Goal: Task Accomplishment & Management: Manage account settings

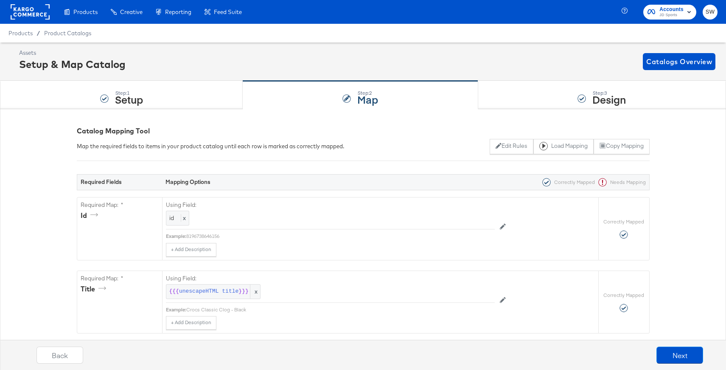
scroll to position [1726, 0]
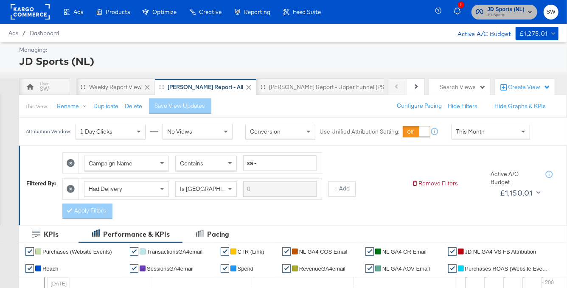
click at [512, 9] on span "JD Sports (NL)" at bounding box center [506, 9] width 37 height 9
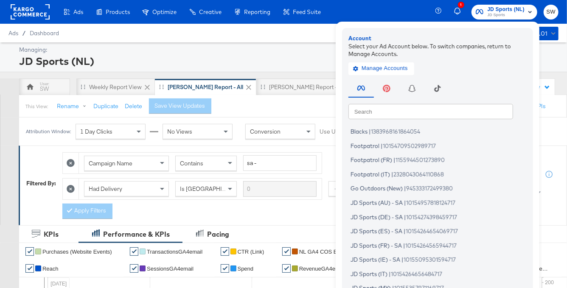
click at [410, 109] on input "text" at bounding box center [430, 111] width 165 height 15
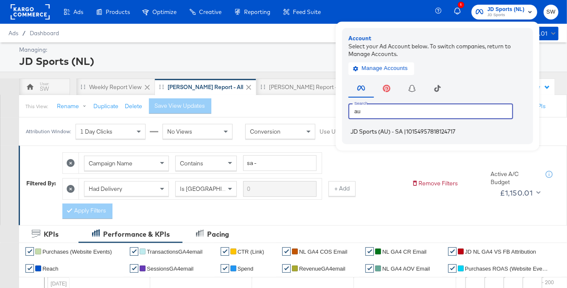
type input "au"
click at [418, 129] on span "10154957818124717" at bounding box center [430, 131] width 49 height 7
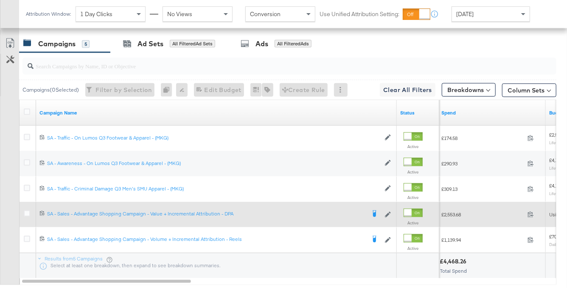
scroll to position [458, 0]
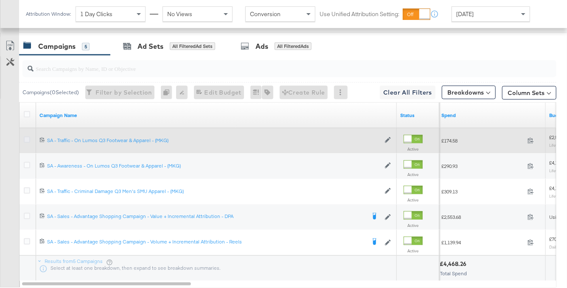
click at [26, 139] on icon at bounding box center [27, 140] width 6 height 6
click at [0, 0] on input "checkbox" at bounding box center [0, 0] width 0 height 0
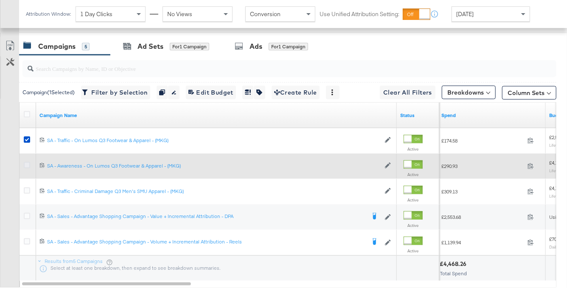
click at [25, 166] on icon at bounding box center [27, 165] width 6 height 6
click at [0, 0] on input "checkbox" at bounding box center [0, 0] width 0 height 0
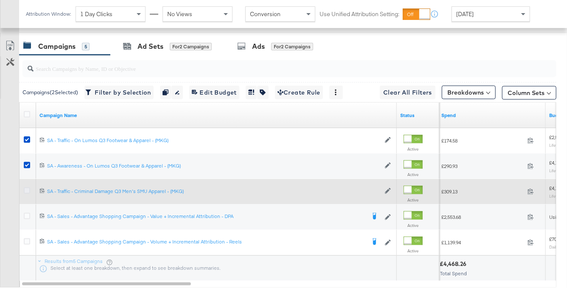
click at [27, 188] on icon at bounding box center [27, 191] width 6 height 6
click at [0, 0] on input "checkbox" at bounding box center [0, 0] width 0 height 0
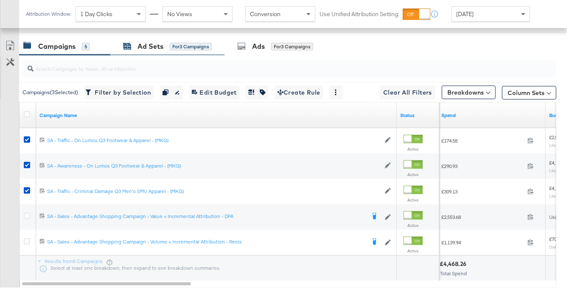
click at [138, 42] on div "Ad Sets" at bounding box center [151, 47] width 26 height 10
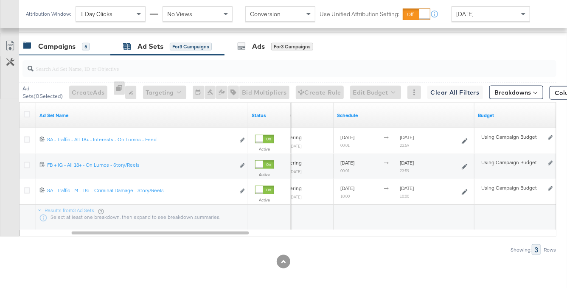
click at [57, 44] on div "Campaigns" at bounding box center [56, 47] width 37 height 10
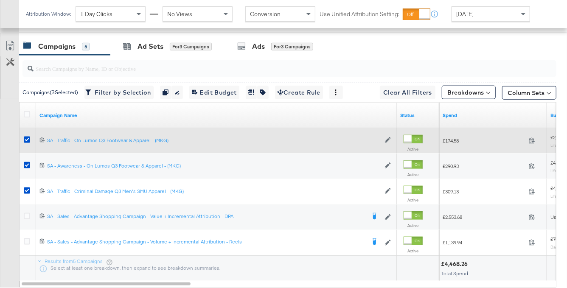
click at [22, 137] on div at bounding box center [28, 140] width 16 height 15
click at [26, 137] on icon at bounding box center [27, 140] width 6 height 6
click at [0, 0] on input "checkbox" at bounding box center [0, 0] width 0 height 0
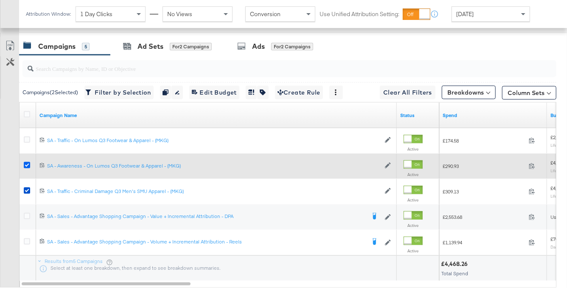
click at [25, 162] on icon at bounding box center [27, 165] width 6 height 6
click at [0, 0] on input "checkbox" at bounding box center [0, 0] width 0 height 0
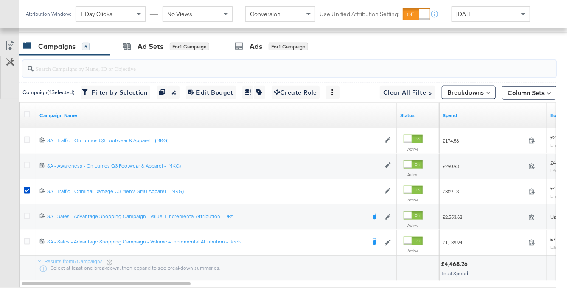
click at [160, 62] on input "search" at bounding box center [272, 65] width 476 height 17
click at [160, 54] on div "Ad Sets for 1 Campaign" at bounding box center [166, 46] width 112 height 18
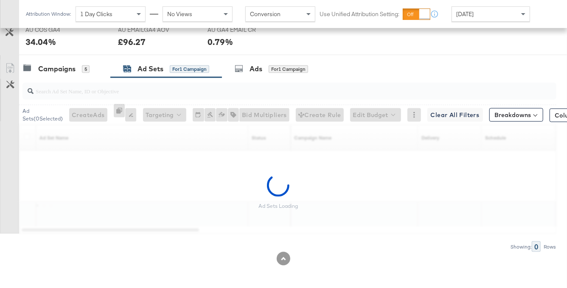
scroll to position [410, 0]
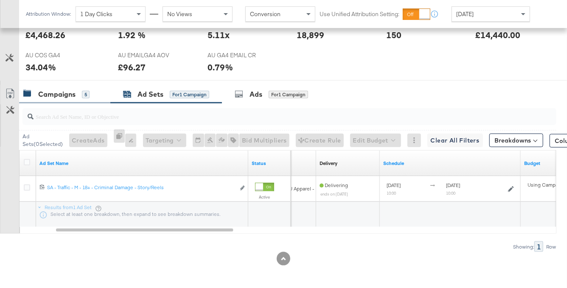
click at [56, 94] on div "Campaigns" at bounding box center [56, 95] width 37 height 10
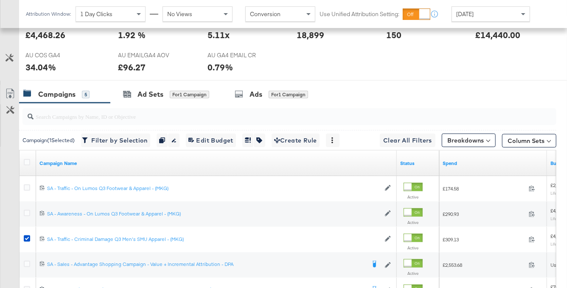
scroll to position [458, 0]
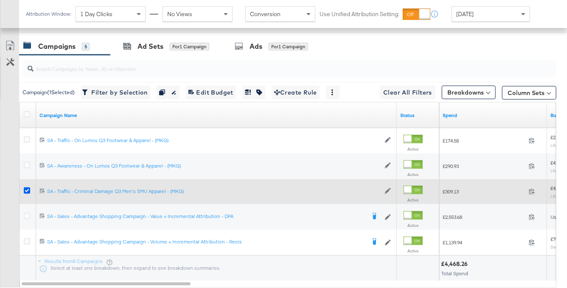
click at [29, 190] on icon at bounding box center [27, 191] width 6 height 6
click at [0, 0] on input "checkbox" at bounding box center [0, 0] width 0 height 0
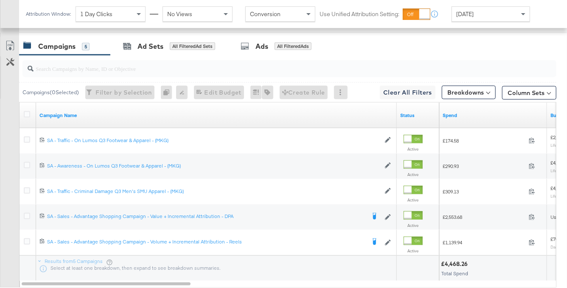
click at [499, 17] on div "[DATE]" at bounding box center [491, 14] width 78 height 14
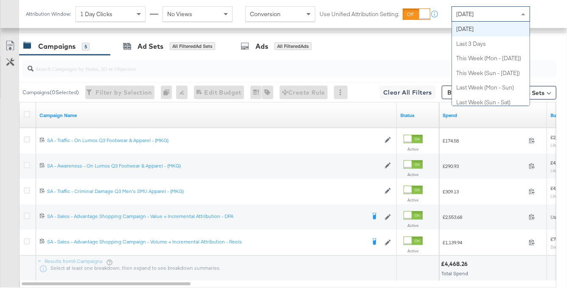
scroll to position [0, 0]
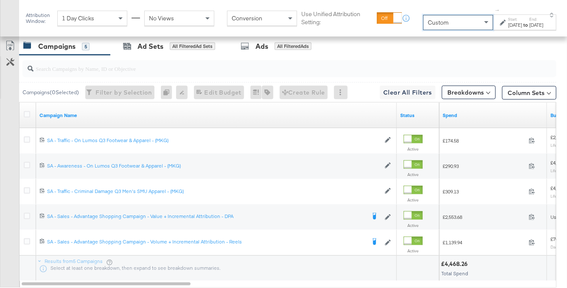
click at [508, 23] on div "Sep 8th 2025" at bounding box center [515, 25] width 14 height 7
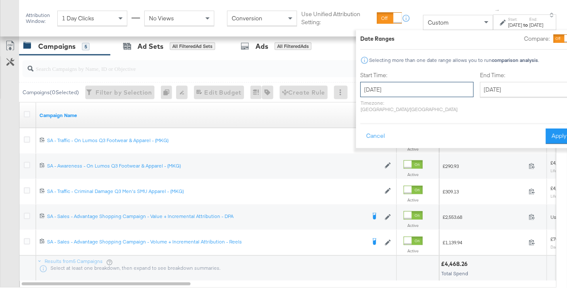
click at [399, 92] on input "September 8th 2025" at bounding box center [416, 89] width 113 height 15
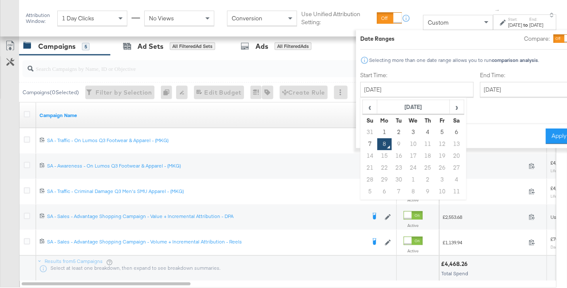
drag, startPoint x: 364, startPoint y: 134, endPoint x: 436, endPoint y: 100, distance: 80.3
click at [377, 134] on td "1" at bounding box center [384, 132] width 14 height 12
type input "September 1st 2025"
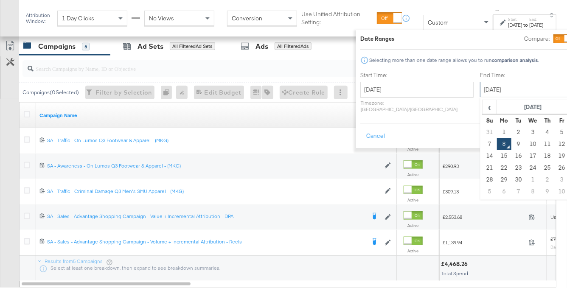
drag, startPoint x: 453, startPoint y: 91, endPoint x: 449, endPoint y: 96, distance: 5.7
click at [480, 91] on input "September 8th 2025" at bounding box center [524, 89] width 89 height 15
click at [482, 144] on td "7" at bounding box center [489, 144] width 14 height 12
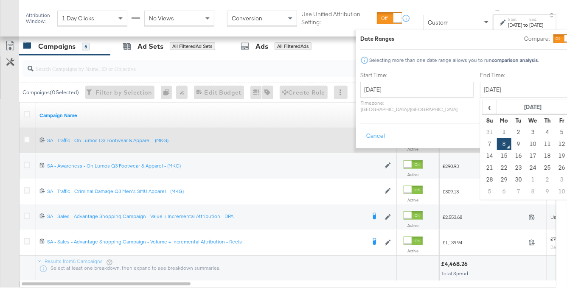
type input "September 7th 2025"
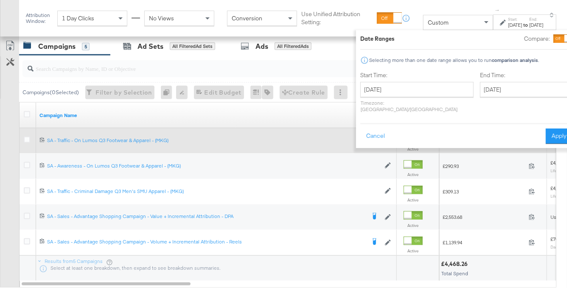
click at [546, 131] on button "Apply" at bounding box center [559, 136] width 27 height 15
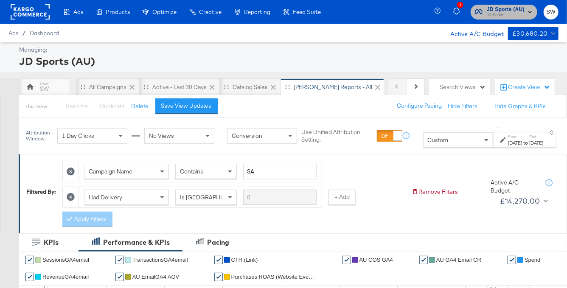
click at [517, 10] on span "JD Sports (AU)" at bounding box center [506, 9] width 38 height 9
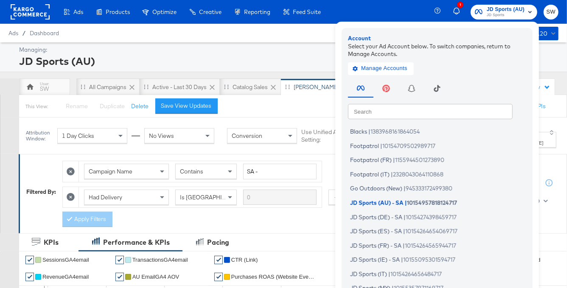
click at [388, 112] on input "text" at bounding box center [430, 111] width 165 height 15
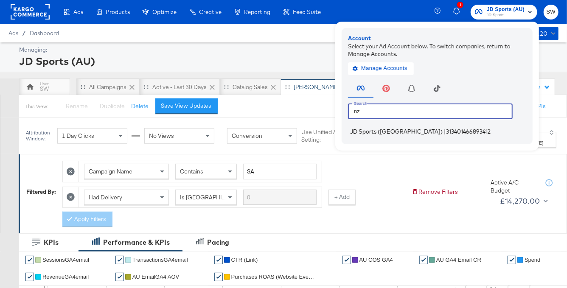
type input "nz"
click at [391, 135] on li "JD Sports (NZ) | 313401466893412" at bounding box center [439, 132] width 183 height 12
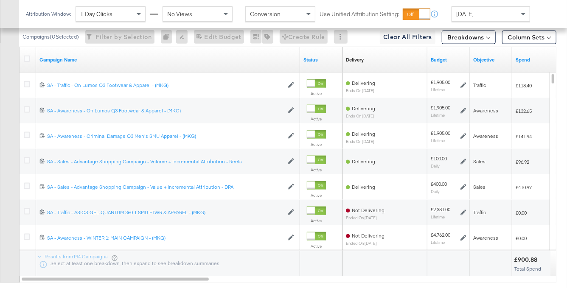
scroll to position [489, 0]
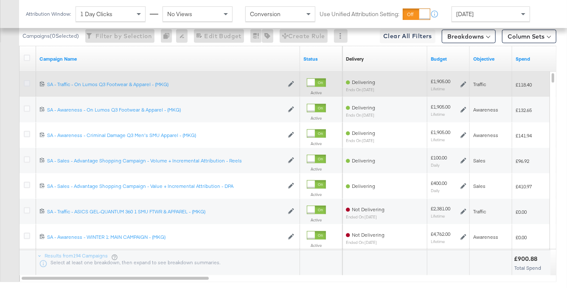
click at [28, 80] on icon at bounding box center [27, 83] width 6 height 6
click at [0, 0] on input "checkbox" at bounding box center [0, 0] width 0 height 0
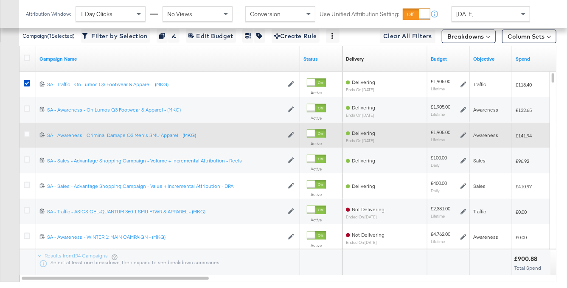
drag, startPoint x: 26, startPoint y: 105, endPoint x: 24, endPoint y: 124, distance: 19.2
click at [26, 106] on icon at bounding box center [27, 109] width 6 height 6
click at [0, 0] on input "checkbox" at bounding box center [0, 0] width 0 height 0
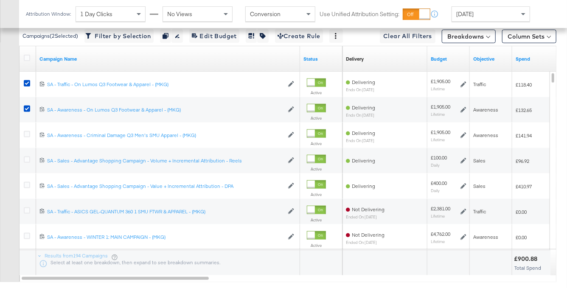
drag, startPoint x: 26, startPoint y: 135, endPoint x: 14, endPoint y: 117, distance: 21.8
click at [26, 135] on icon at bounding box center [27, 134] width 6 height 6
click at [0, 0] on input "checkbox" at bounding box center [0, 0] width 0 height 0
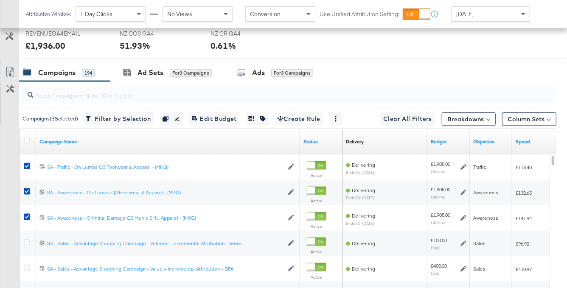
scroll to position [405, 0]
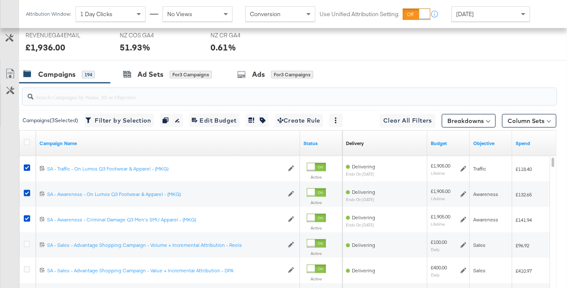
click at [199, 85] on input "search" at bounding box center [272, 93] width 476 height 17
click at [193, 76] on div "for 3 Campaigns" at bounding box center [191, 75] width 42 height 8
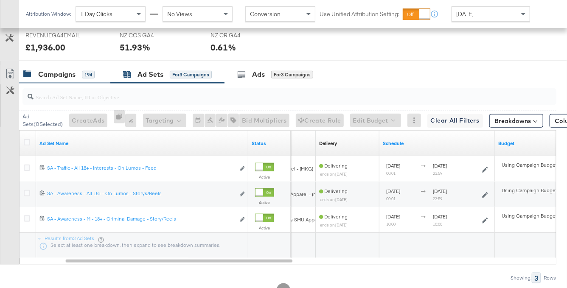
click at [90, 72] on div "194" at bounding box center [88, 75] width 13 height 8
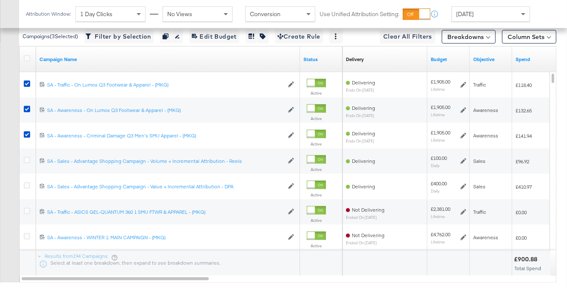
scroll to position [489, 0]
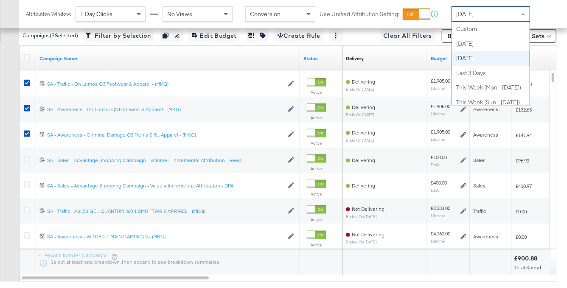
click at [486, 14] on div "[DATE]" at bounding box center [491, 14] width 78 height 14
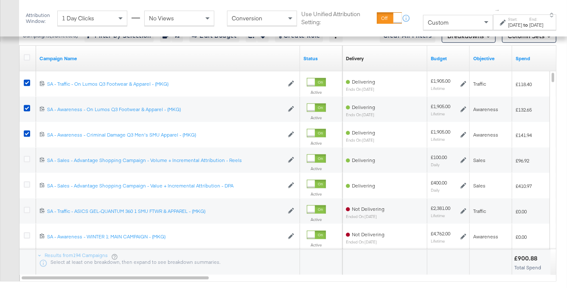
click at [508, 23] on div "Sep 8th 2025" at bounding box center [515, 25] width 14 height 7
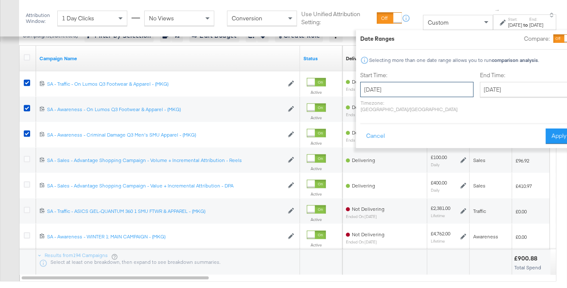
click at [417, 90] on input "September 8th 2025" at bounding box center [416, 89] width 113 height 15
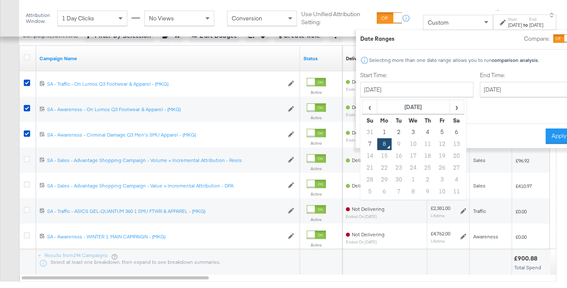
drag, startPoint x: 365, startPoint y: 128, endPoint x: 412, endPoint y: 115, distance: 48.7
click at [377, 128] on td "1" at bounding box center [384, 132] width 14 height 12
type input "September 1st 2025"
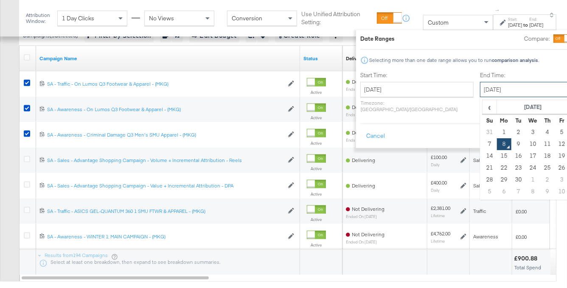
click at [480, 92] on input "September 8th 2025" at bounding box center [524, 89] width 89 height 15
drag, startPoint x: 444, startPoint y: 141, endPoint x: 499, endPoint y: 124, distance: 58.3
click at [482, 141] on td "7" at bounding box center [489, 144] width 14 height 12
type input "September 7th 2025"
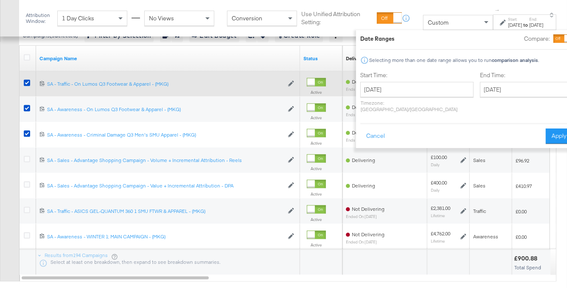
drag, startPoint x: 540, startPoint y: 126, endPoint x: 520, endPoint y: 90, distance: 41.4
click at [546, 129] on button "Apply" at bounding box center [559, 136] width 27 height 15
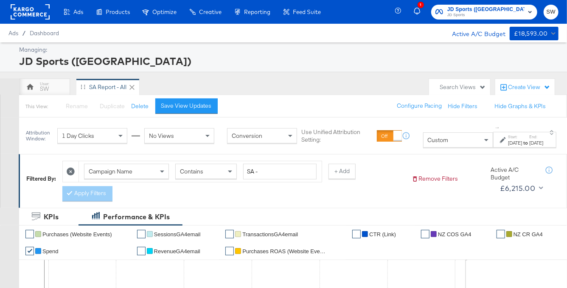
click at [515, 17] on span "JD Sports" at bounding box center [485, 15] width 77 height 7
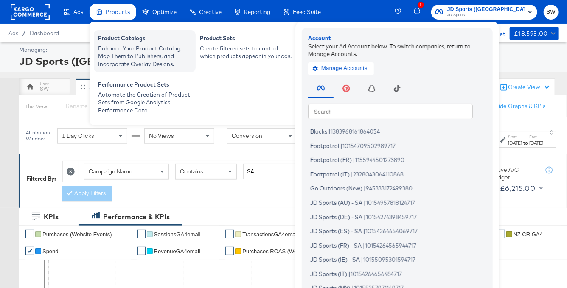
click at [127, 47] on div "Enhance Your Product Catalog, Map Them to Publishers, and Incorporate Overlay D…" at bounding box center [144, 57] width 93 height 24
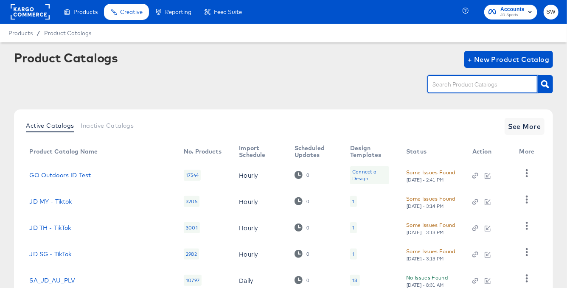
click at [489, 89] on input "text" at bounding box center [476, 85] width 90 height 10
type input "de"
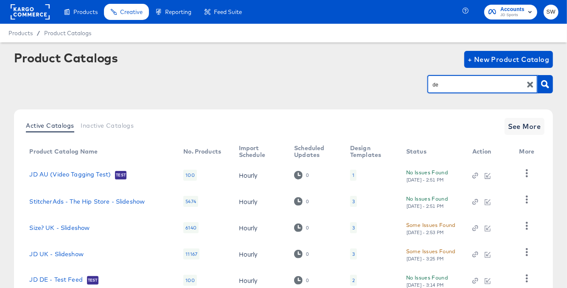
scroll to position [62, 0]
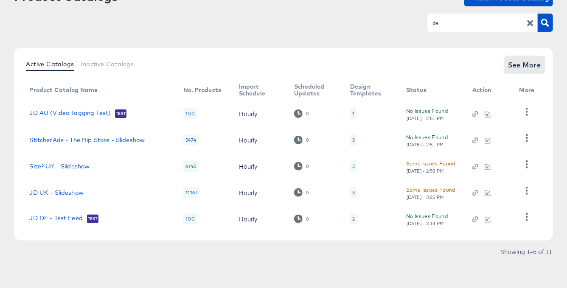
click at [520, 65] on span "See More" at bounding box center [524, 65] width 33 height 12
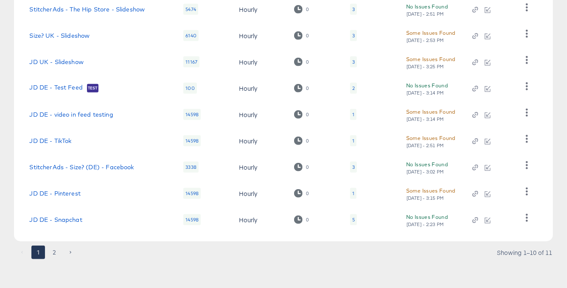
scroll to position [193, 0]
click at [56, 255] on button "2" at bounding box center [55, 252] width 14 height 14
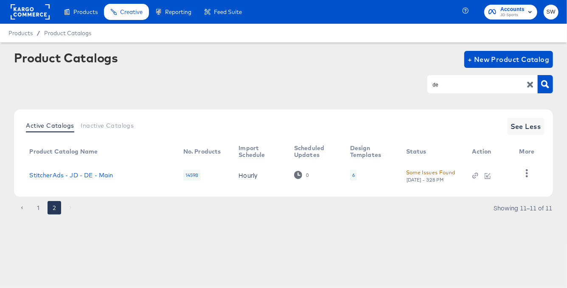
scroll to position [0, 0]
click at [71, 179] on td "StitcherAds - JD - DE - Main" at bounding box center [99, 175] width 154 height 26
click at [72, 175] on link "StitcherAds - JD - DE - Main" at bounding box center [71, 175] width 84 height 7
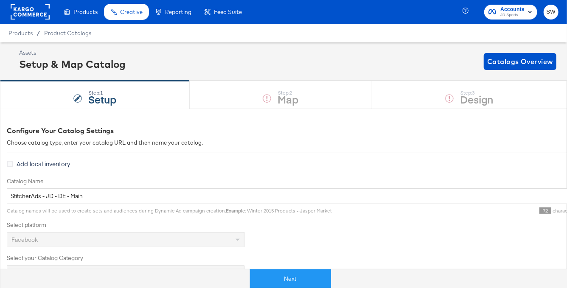
click at [261, 278] on button "Next" at bounding box center [290, 279] width 81 height 19
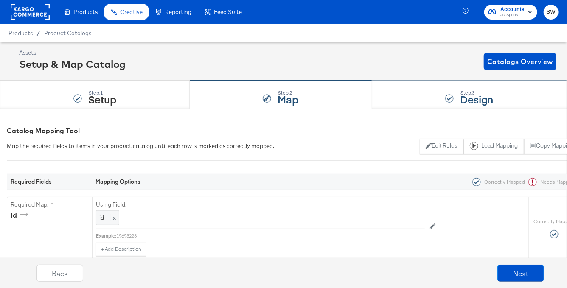
click at [432, 93] on div "Step: 3 Design" at bounding box center [469, 95] width 195 height 28
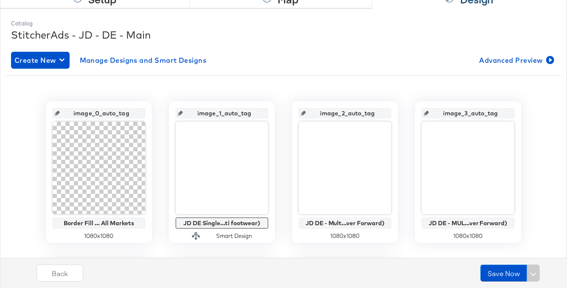
scroll to position [101, 0]
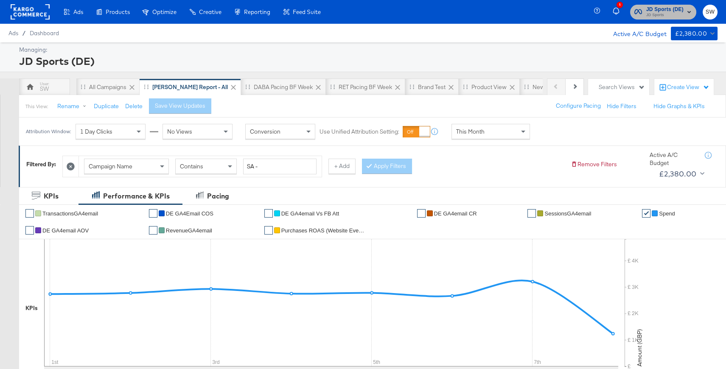
click at [660, 12] on span "JD Sports" at bounding box center [664, 15] width 37 height 7
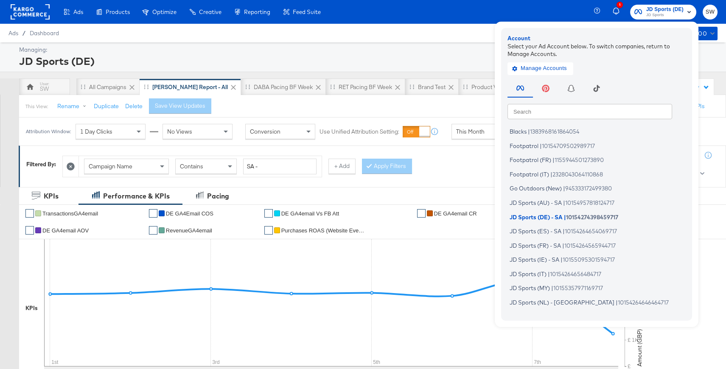
drag, startPoint x: 592, startPoint y: 120, endPoint x: 592, endPoint y: 116, distance: 4.3
click at [592, 120] on div "Search Search Blacks | 1383968161864054 Footpatrol | 10154709502989717 Footpatr…" at bounding box center [599, 195] width 183 height 237
click at [592, 116] on input "text" at bounding box center [590, 111] width 165 height 15
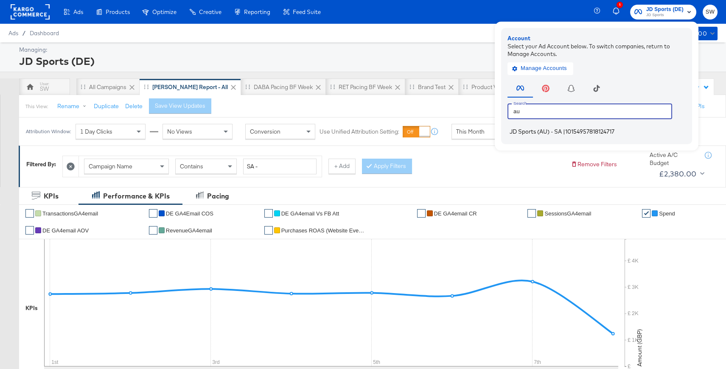
type input "au"
drag, startPoint x: 579, startPoint y: 132, endPoint x: 677, endPoint y: 127, distance: 97.8
click at [579, 132] on span "10154957818124717" at bounding box center [589, 131] width 49 height 7
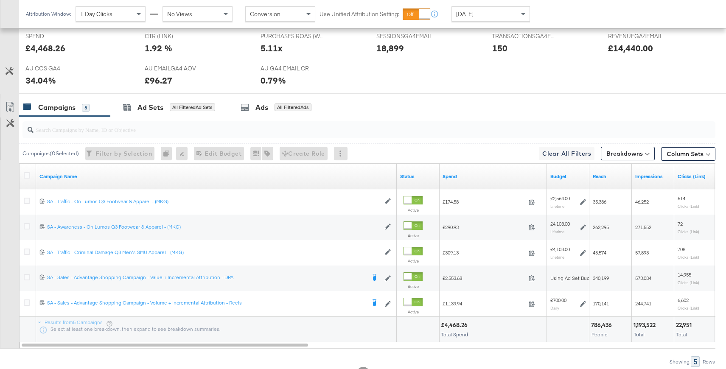
scroll to position [412, 0]
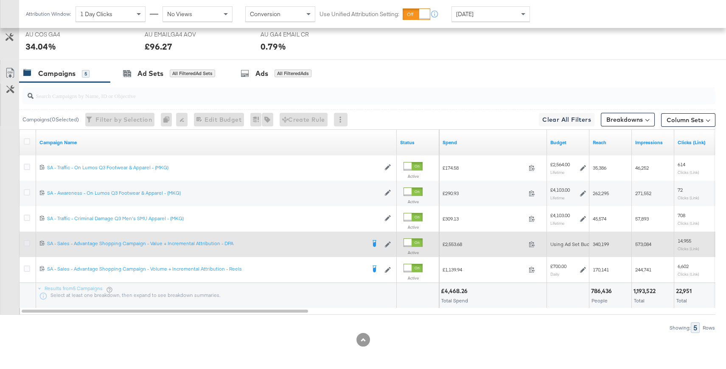
click at [25, 240] on icon at bounding box center [27, 243] width 6 height 6
click at [0, 0] on input "checkbox" at bounding box center [0, 0] width 0 height 0
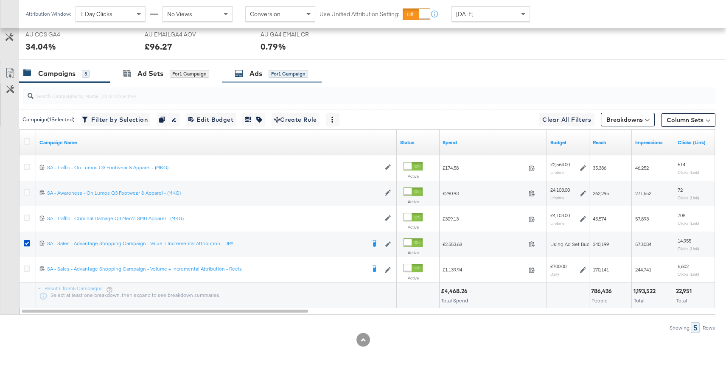
click at [275, 70] on span "for 1 Campaign" at bounding box center [288, 74] width 39 height 8
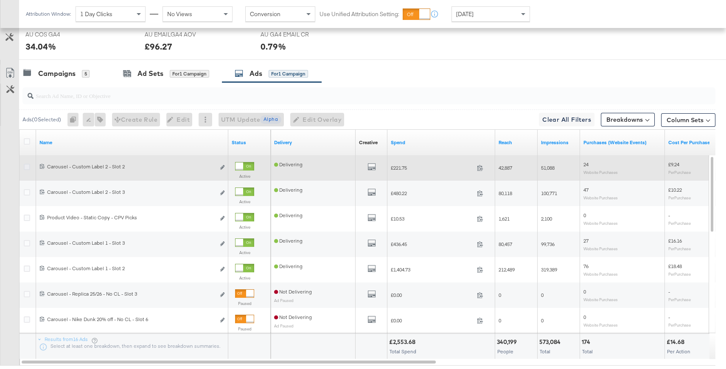
click at [25, 164] on icon at bounding box center [27, 167] width 6 height 6
click at [0, 0] on input "checkbox" at bounding box center [0, 0] width 0 height 0
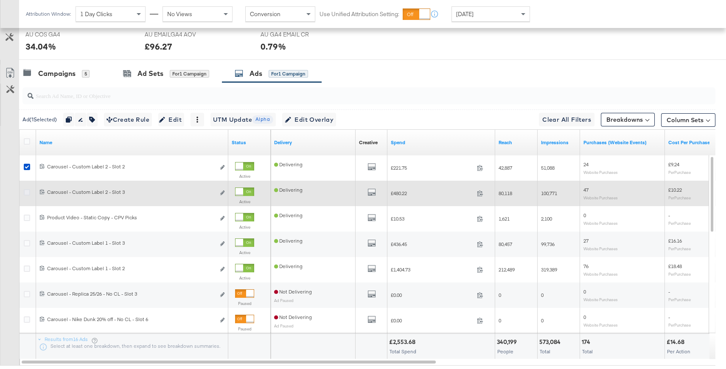
click at [25, 191] on icon at bounding box center [27, 192] width 6 height 6
click at [0, 0] on input "checkbox" at bounding box center [0, 0] width 0 height 0
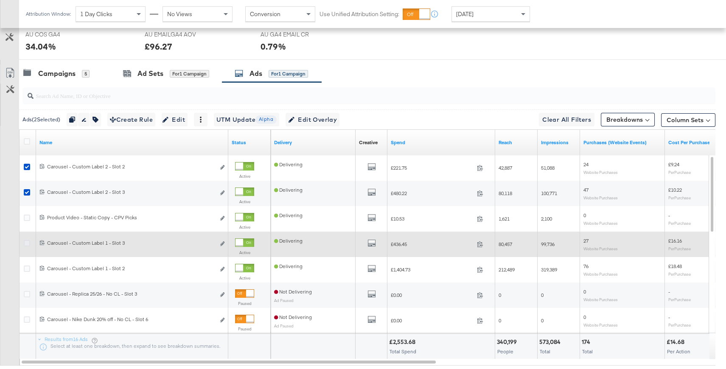
click at [24, 243] on icon at bounding box center [27, 243] width 6 height 6
click at [0, 0] on input "checkbox" at bounding box center [0, 0] width 0 height 0
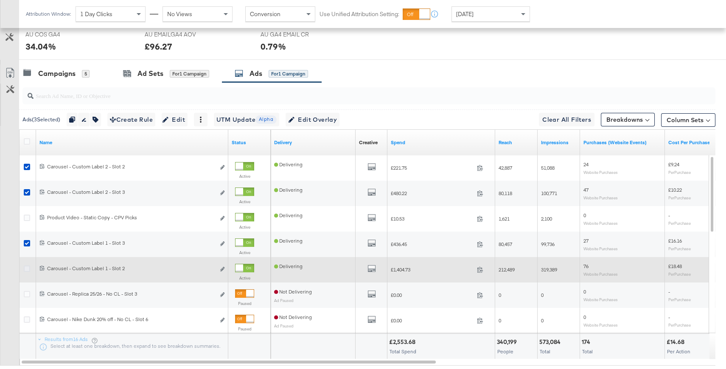
click at [28, 266] on icon at bounding box center [27, 269] width 6 height 6
click at [0, 0] on input "checkbox" at bounding box center [0, 0] width 0 height 0
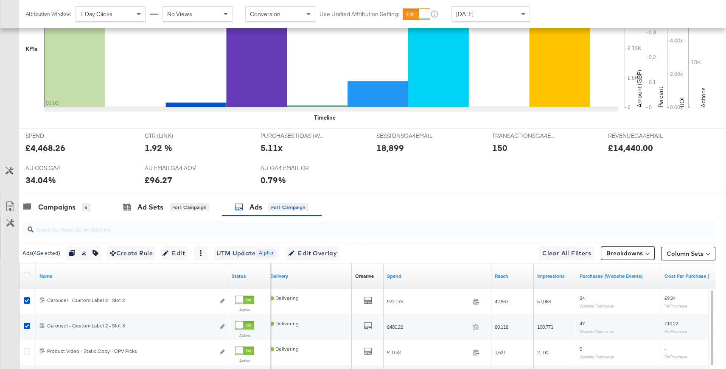
scroll to position [277, 0]
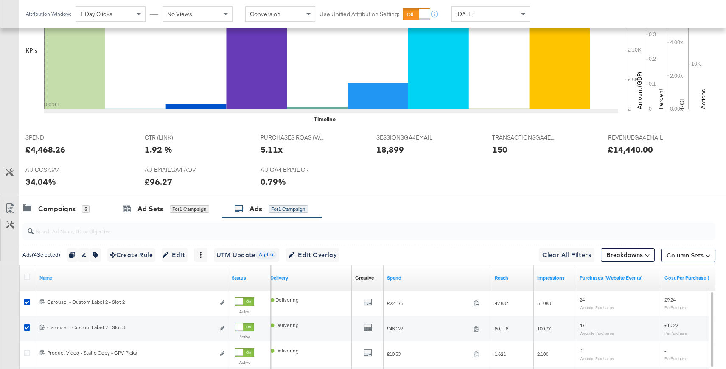
click at [55, 198] on div at bounding box center [363, 198] width 726 height 7
click at [58, 206] on div "Campaigns" at bounding box center [56, 209] width 37 height 10
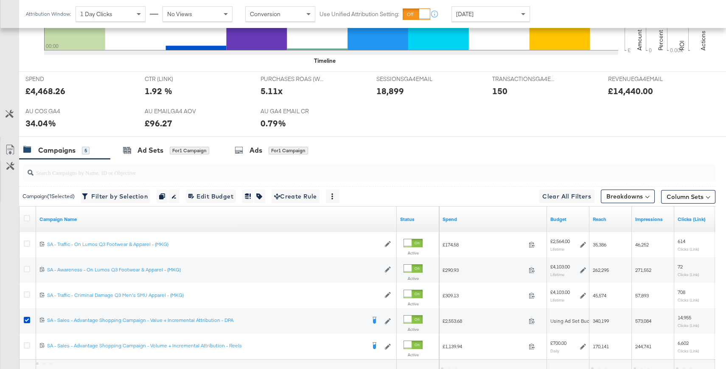
scroll to position [412, 0]
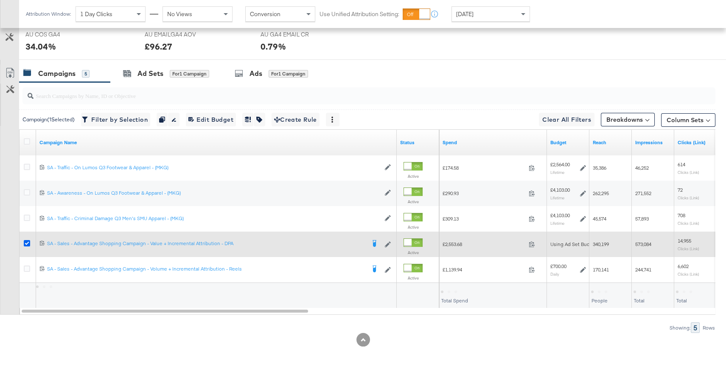
click at [25, 244] on icon at bounding box center [27, 243] width 6 height 6
click at [0, 0] on input "checkbox" at bounding box center [0, 0] width 0 height 0
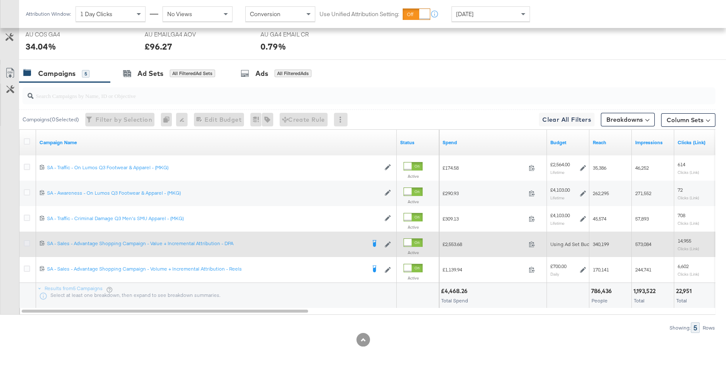
click at [26, 241] on icon at bounding box center [27, 243] width 6 height 6
click at [0, 0] on input "checkbox" at bounding box center [0, 0] width 0 height 0
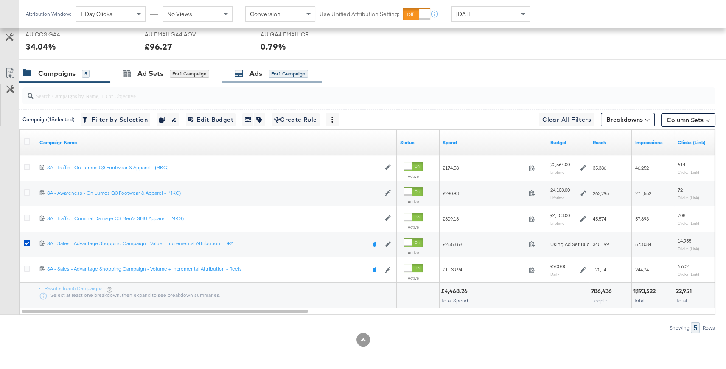
click at [240, 69] on icon at bounding box center [239, 73] width 8 height 8
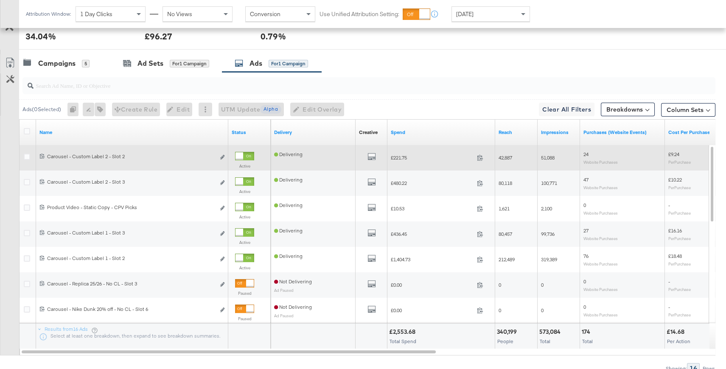
scroll to position [421, 0]
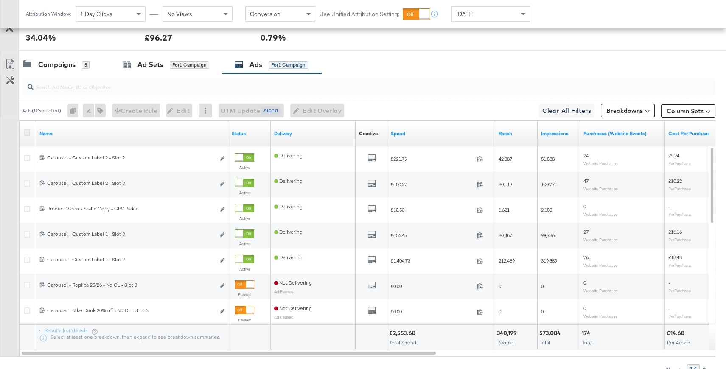
click at [26, 130] on icon at bounding box center [27, 132] width 6 height 6
click at [0, 0] on input "checkbox" at bounding box center [0, 0] width 0 height 0
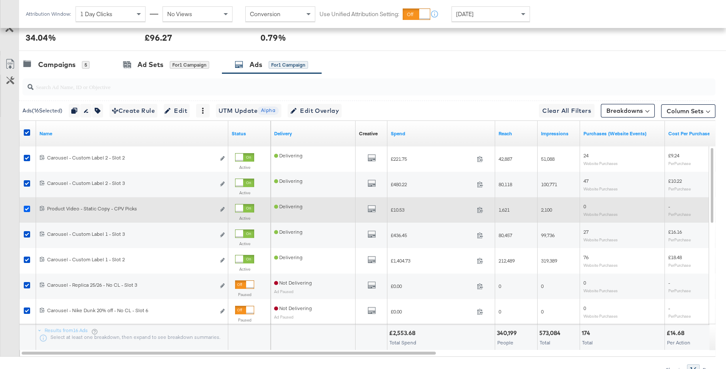
click at [24, 206] on icon at bounding box center [27, 209] width 6 height 6
click at [0, 0] on input "checkbox" at bounding box center [0, 0] width 0 height 0
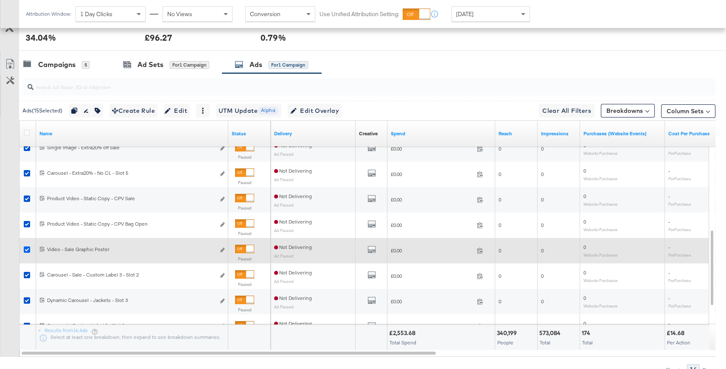
click at [28, 249] on icon at bounding box center [27, 250] width 6 height 6
click at [0, 0] on input "checkbox" at bounding box center [0, 0] width 0 height 0
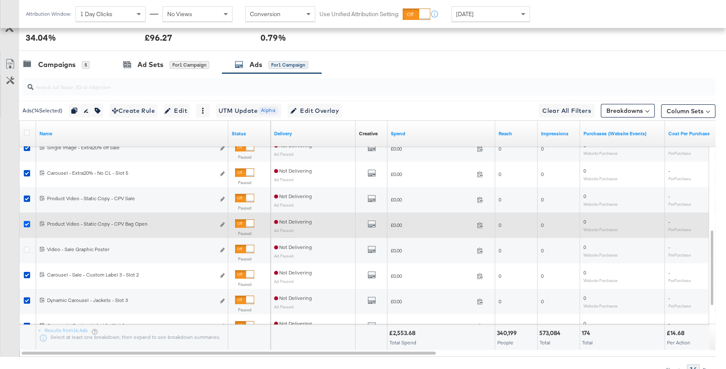
click at [26, 223] on icon at bounding box center [27, 224] width 6 height 6
click at [0, 0] on input "checkbox" at bounding box center [0, 0] width 0 height 0
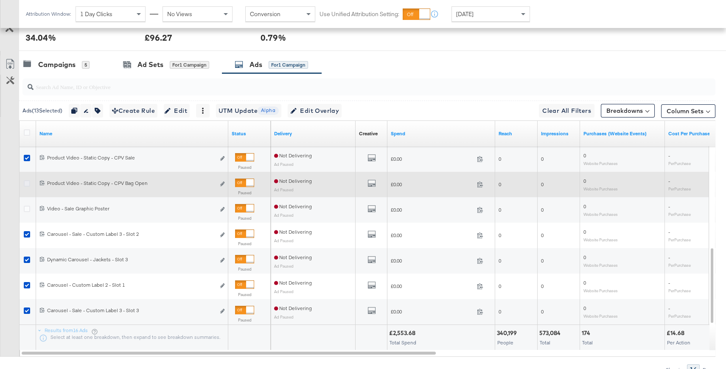
scroll to position [456, 0]
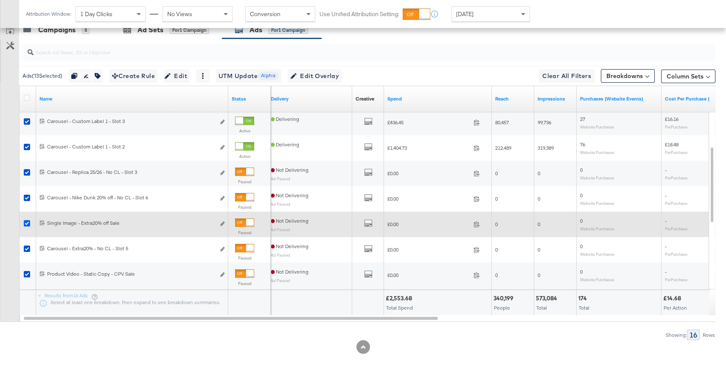
click at [28, 220] on icon at bounding box center [27, 223] width 6 height 6
click at [0, 0] on input "checkbox" at bounding box center [0, 0] width 0 height 0
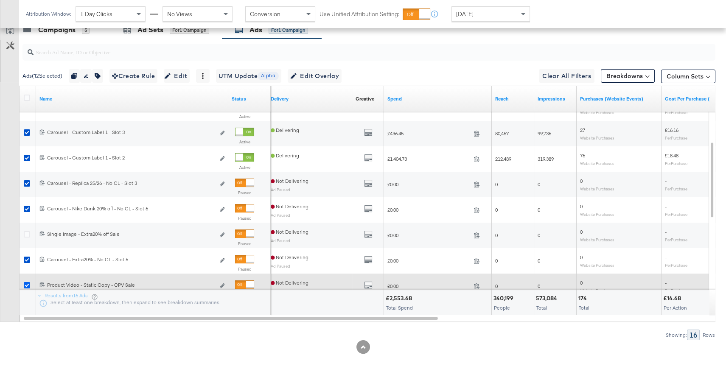
click at [29, 284] on icon at bounding box center [27, 285] width 6 height 6
click at [0, 0] on input "checkbox" at bounding box center [0, 0] width 0 height 0
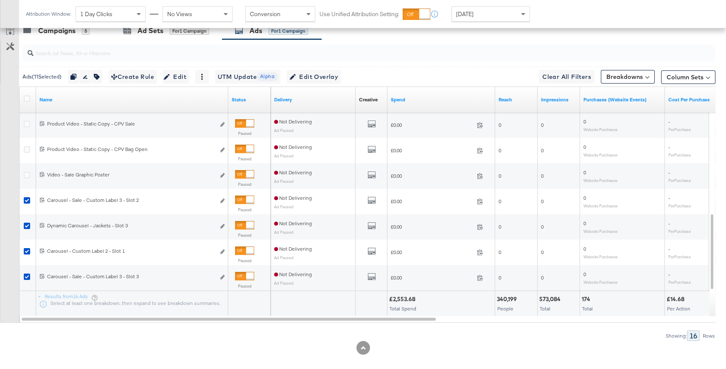
scroll to position [463, 0]
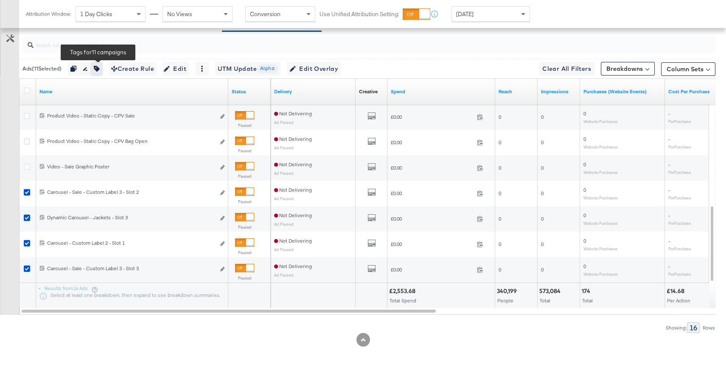
click at [100, 68] on icon "button" at bounding box center [97, 69] width 6 height 6
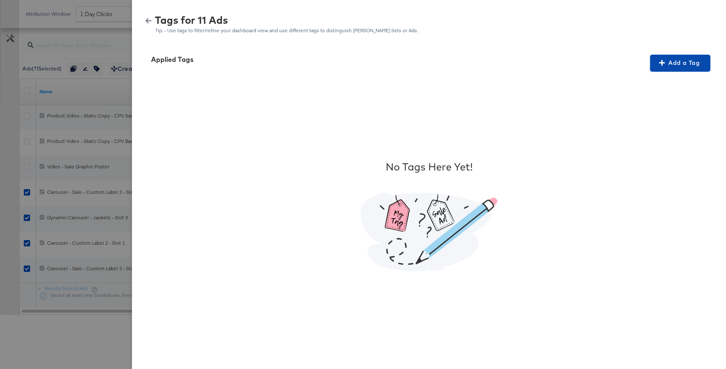
click at [679, 63] on span "Add a Tag" at bounding box center [680, 63] width 53 height 11
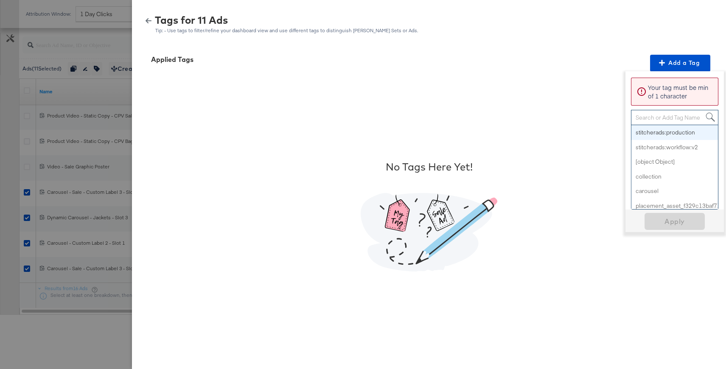
click at [652, 120] on div "Search or Add Tag Name" at bounding box center [675, 117] width 87 height 14
paste input "Multi-Image + Price Strike"
type input "Multi-Image + Price Strike"
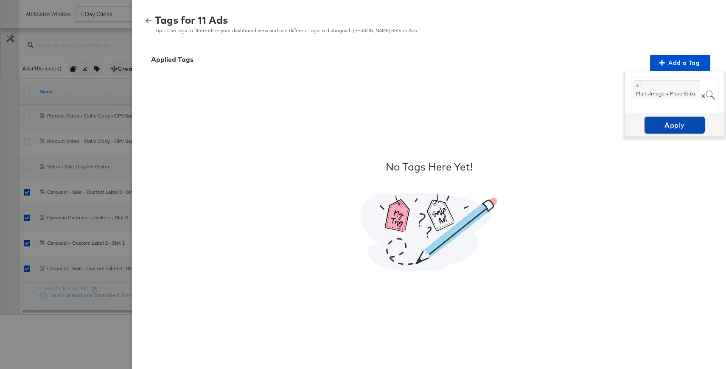
click at [663, 126] on span "Apply" at bounding box center [674, 125] width 53 height 12
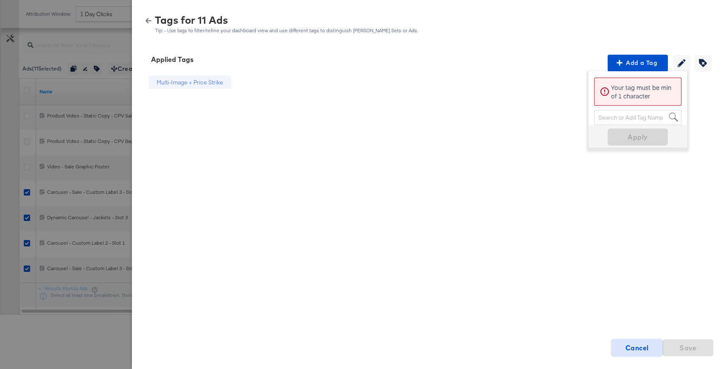
click at [640, 346] on strong "Cancel" at bounding box center [637, 348] width 23 height 12
click at [629, 349] on strong "Cancel" at bounding box center [637, 348] width 23 height 12
click at [151, 18] on icon "button" at bounding box center [149, 21] width 6 height 6
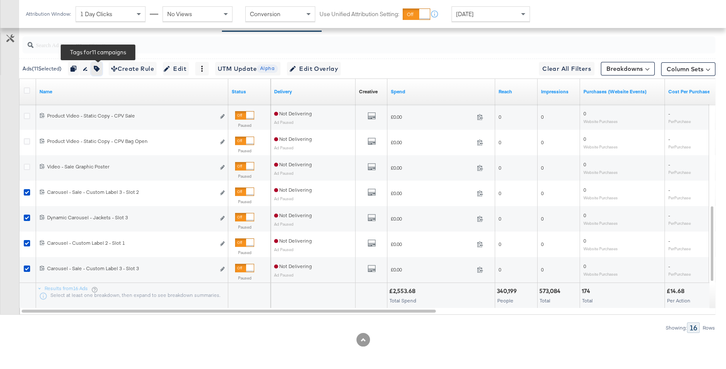
click at [96, 64] on button "button" at bounding box center [96, 69] width 11 height 14
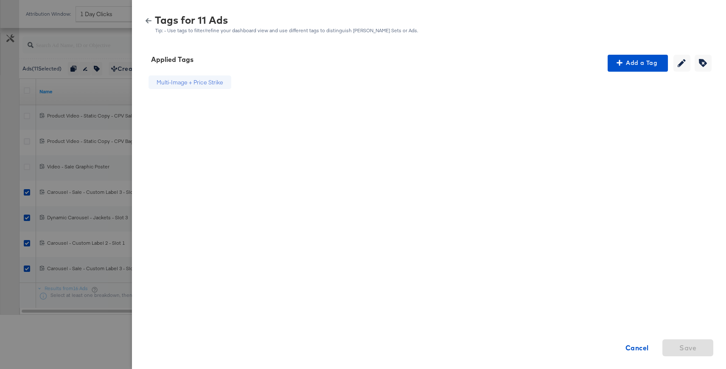
scroll to position [1, 0]
click at [148, 20] on icon "button" at bounding box center [149, 21] width 6 height 6
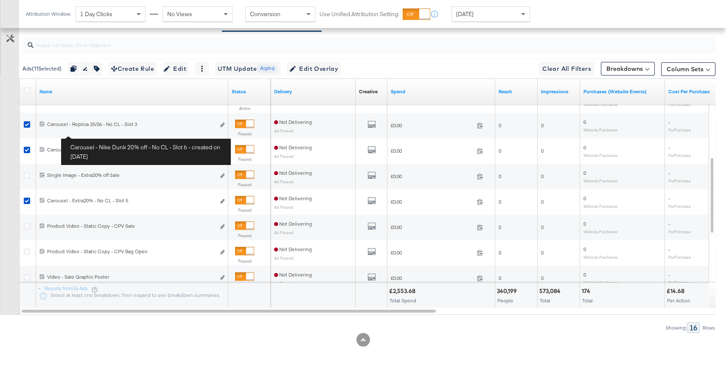
scroll to position [415, 0]
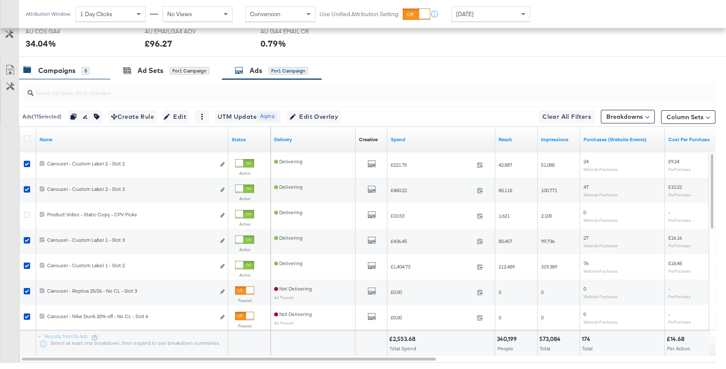
click at [74, 73] on div "Campaigns" at bounding box center [56, 71] width 37 height 10
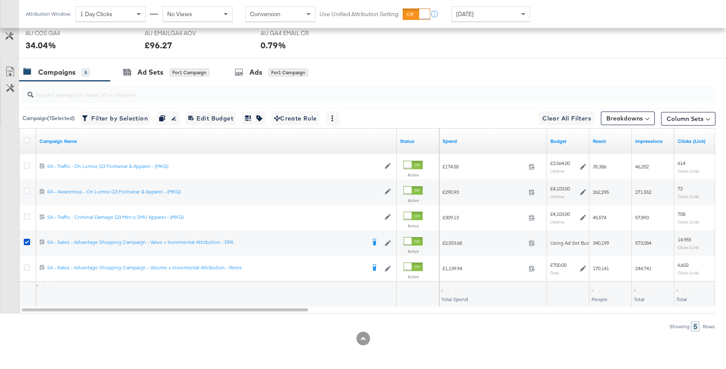
scroll to position [412, 0]
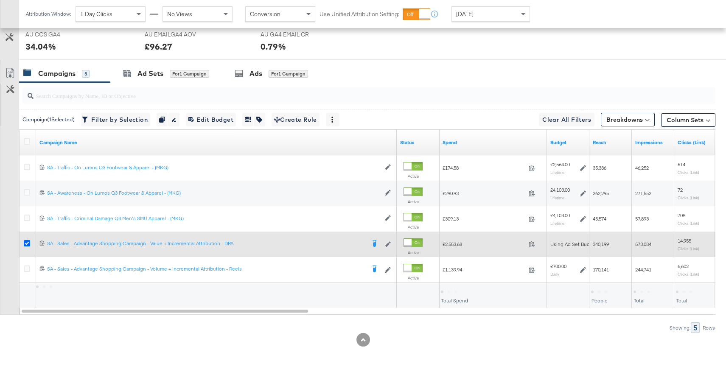
click at [28, 240] on icon at bounding box center [27, 243] width 6 height 6
click at [0, 0] on input "checkbox" at bounding box center [0, 0] width 0 height 0
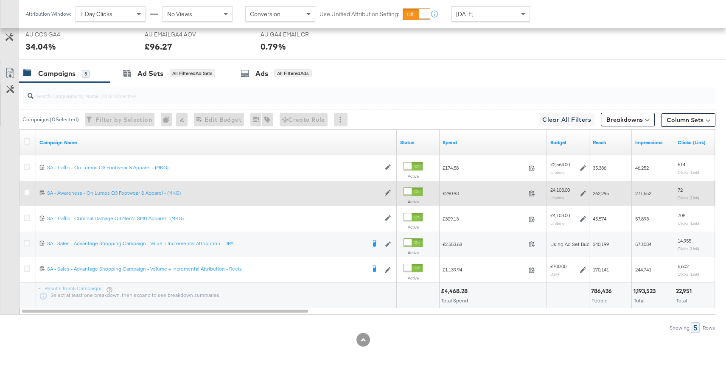
scroll to position [0, 0]
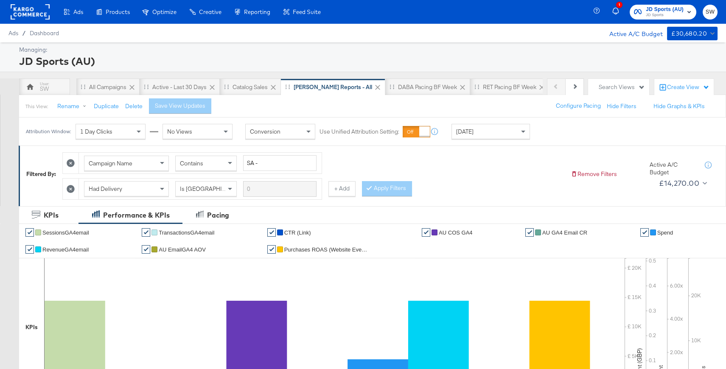
click at [651, 12] on span "JD Sports" at bounding box center [665, 15] width 38 height 7
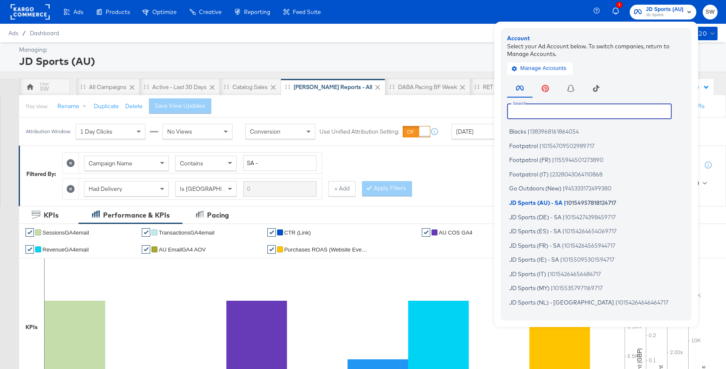
click at [579, 105] on input "text" at bounding box center [589, 111] width 165 height 15
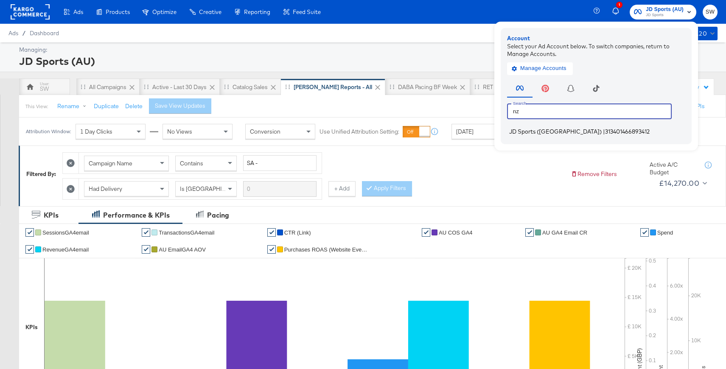
type input "nz"
click at [605, 129] on span "313401466893412" at bounding box center [627, 131] width 45 height 7
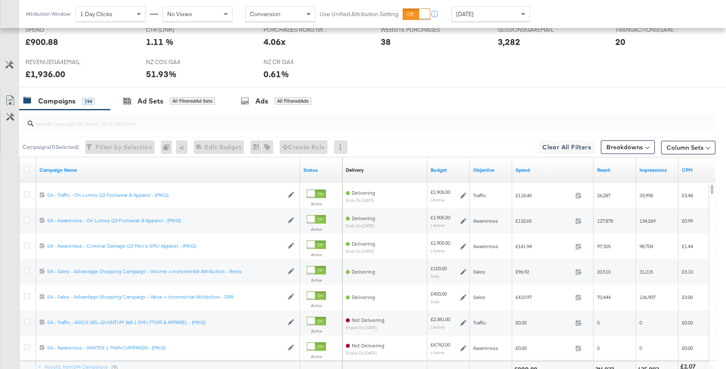
scroll to position [444, 0]
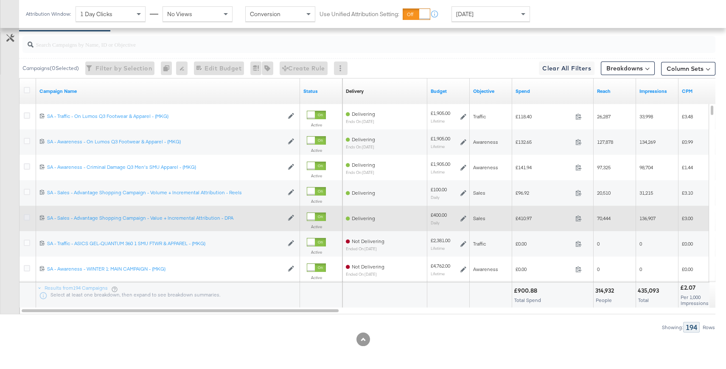
click at [25, 218] on icon at bounding box center [27, 217] width 6 height 6
click at [0, 0] on input "checkbox" at bounding box center [0, 0] width 0 height 0
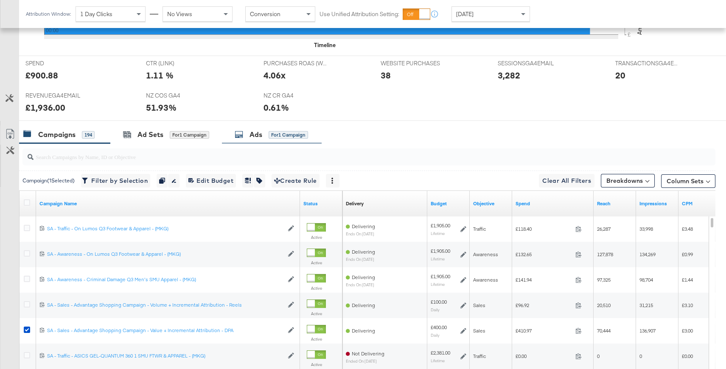
click at [251, 132] on div "Ads" at bounding box center [256, 135] width 13 height 10
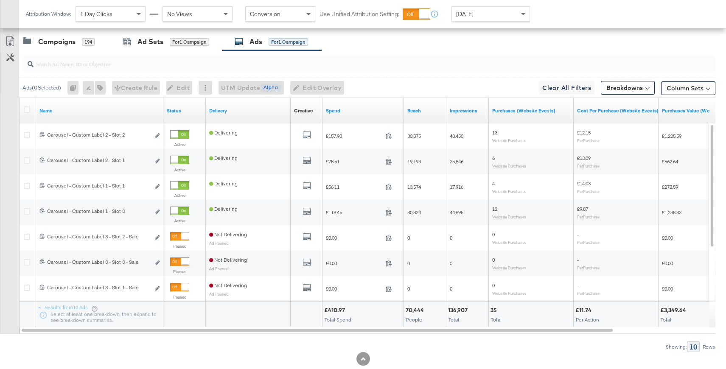
scroll to position [423, 0]
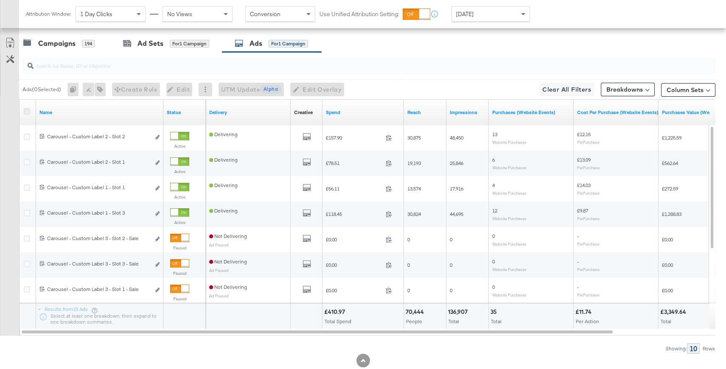
click at [27, 110] on icon at bounding box center [27, 111] width 6 height 6
click at [0, 0] on input "checkbox" at bounding box center [0, 0] width 0 height 0
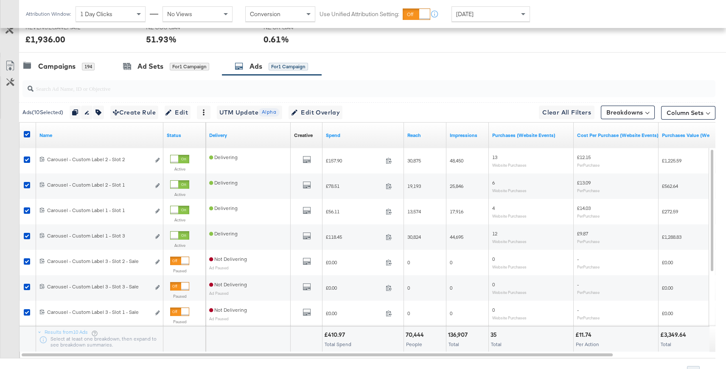
scroll to position [388, 0]
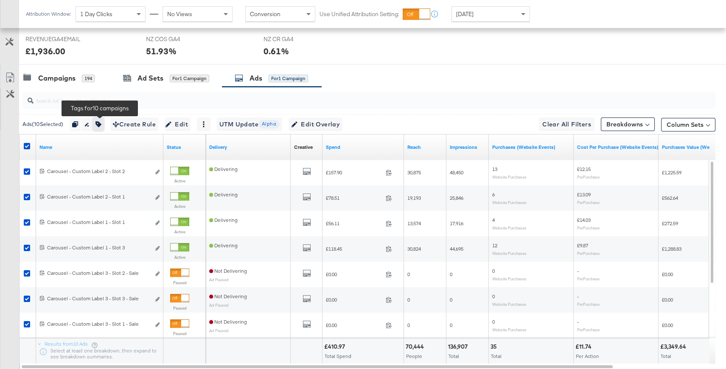
click at [99, 126] on icon "button" at bounding box center [99, 124] width 6 height 6
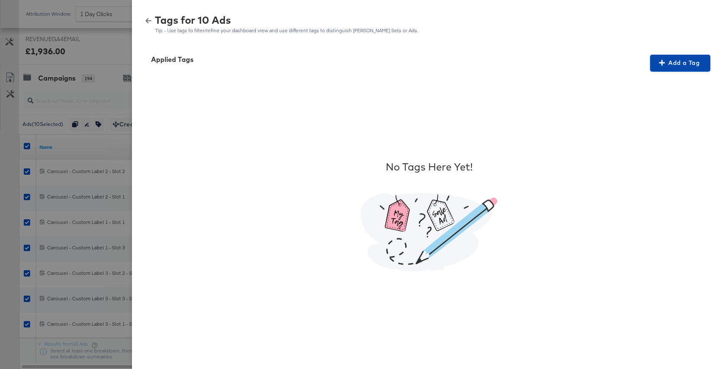
click at [677, 62] on span "Add a Tag" at bounding box center [680, 63] width 53 height 11
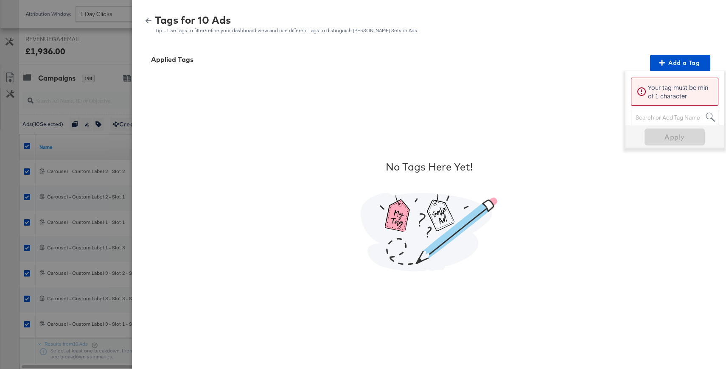
click at [641, 118] on div "Search or Add Tag Name" at bounding box center [675, 117] width 87 height 14
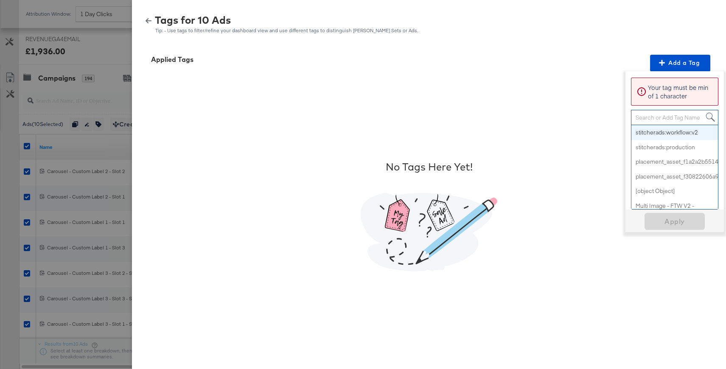
paste input "Multi-Image + Price Strike"
type input "Multi-Image + Price Strike"
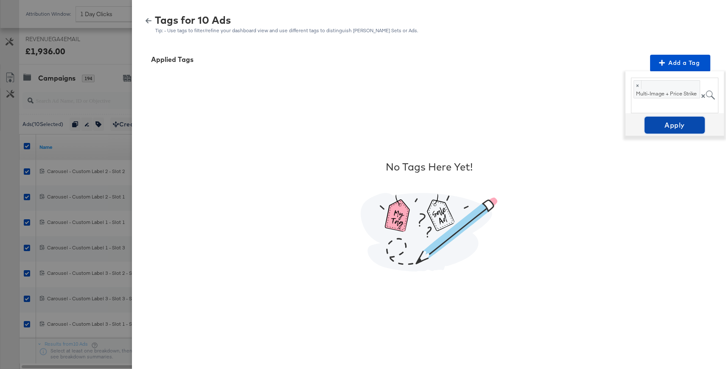
click at [675, 128] on span "Apply" at bounding box center [674, 125] width 53 height 12
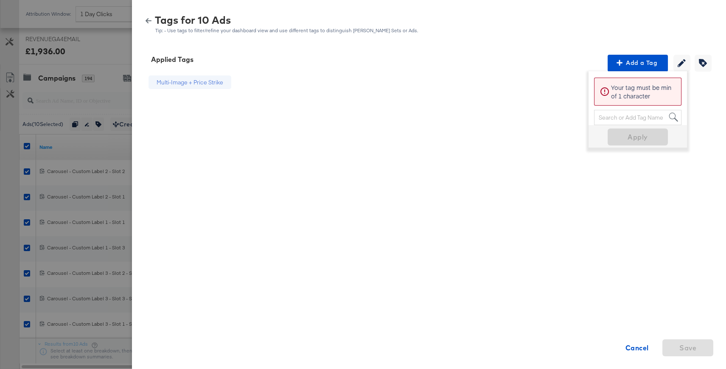
click at [147, 21] on icon "button" at bounding box center [149, 20] width 6 height 5
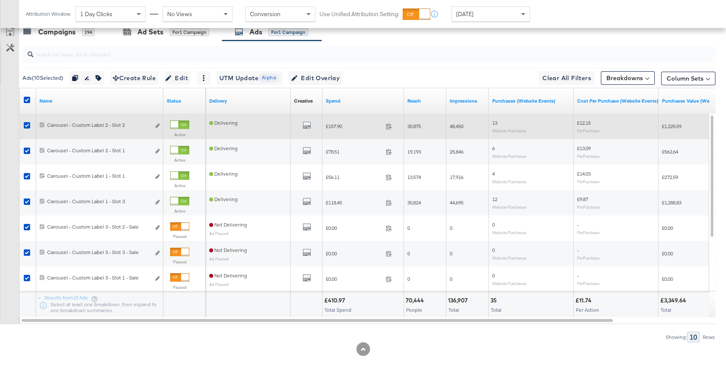
scroll to position [359, 0]
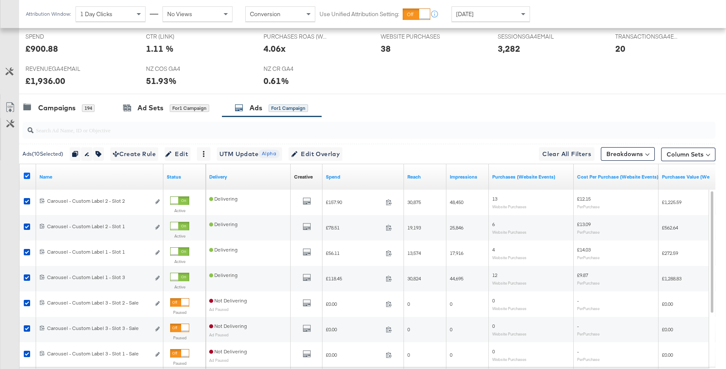
click at [28, 175] on icon at bounding box center [27, 176] width 6 height 6
click at [0, 0] on input "checkbox" at bounding box center [0, 0] width 0 height 0
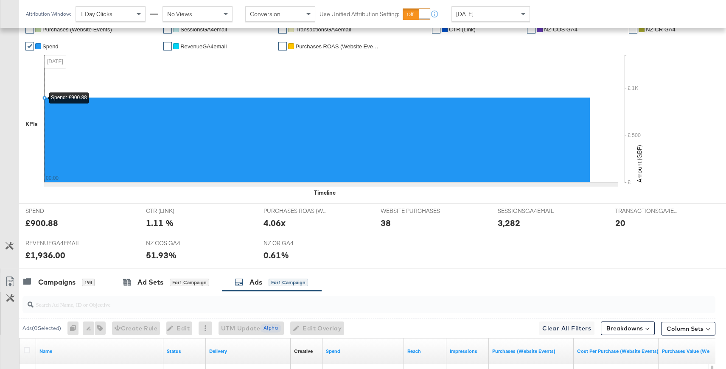
scroll to position [0, 0]
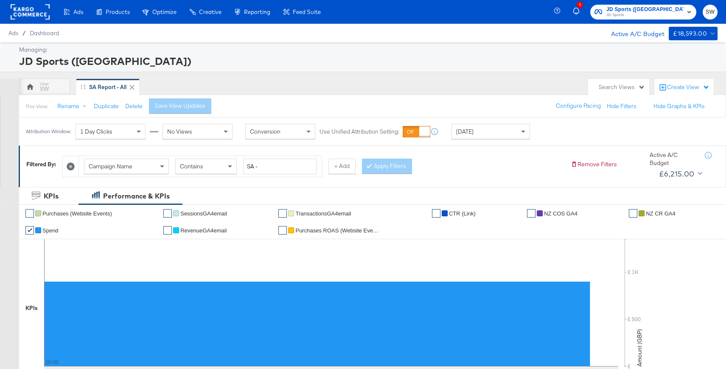
click at [31, 12] on rect at bounding box center [30, 11] width 39 height 15
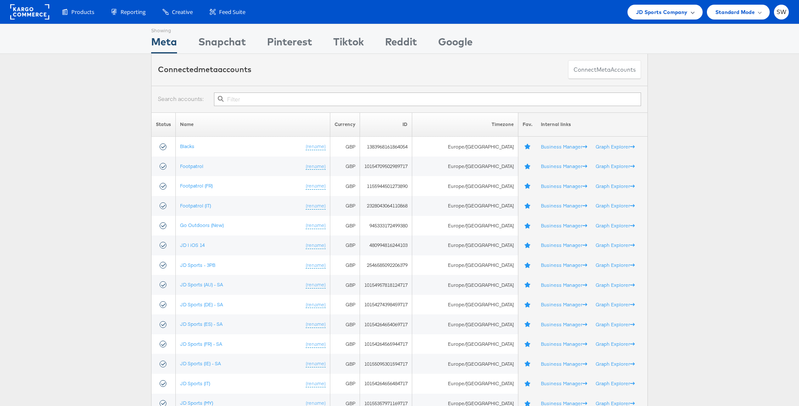
click at [657, 13] on span "JD Sports Company" at bounding box center [662, 12] width 52 height 9
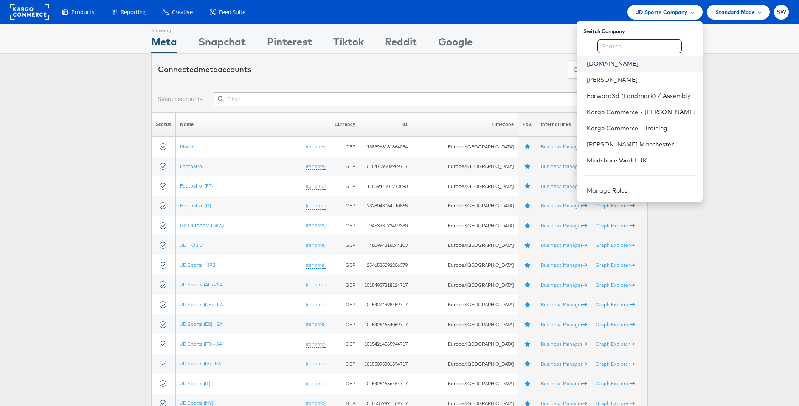
click at [602, 65] on link "[DOMAIN_NAME]" at bounding box center [641, 63] width 109 height 8
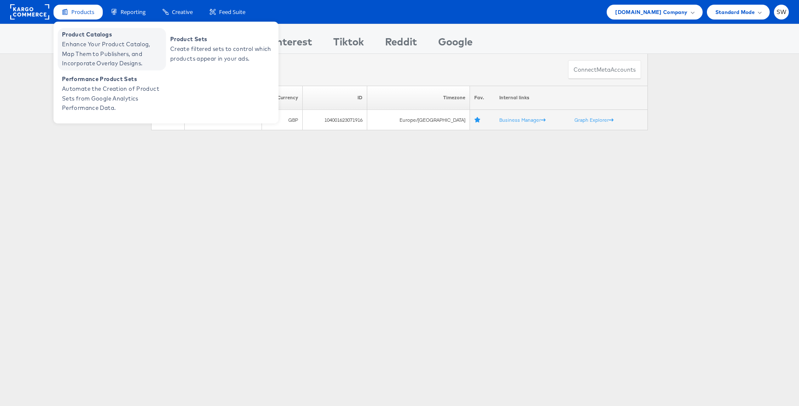
click at [98, 52] on span "Enhance Your Product Catalog, Map Them to Publishers, and Incorporate Overlay D…" at bounding box center [113, 53] width 102 height 29
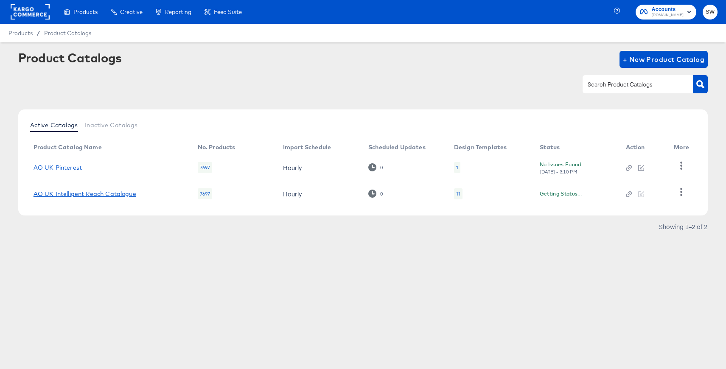
click at [107, 192] on link "AO UK Intelligent Reach Catalogue" at bounding box center [85, 194] width 103 height 7
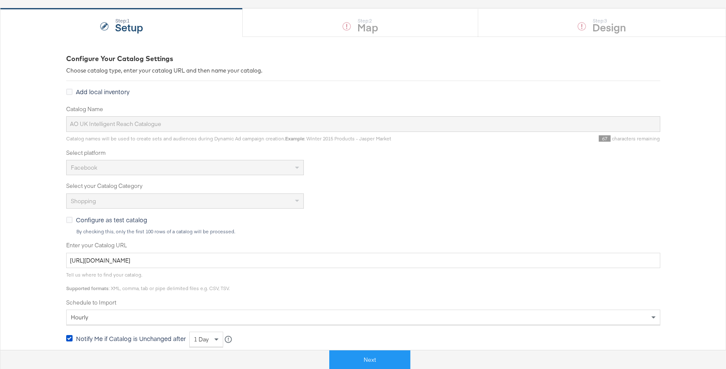
scroll to position [76, 0]
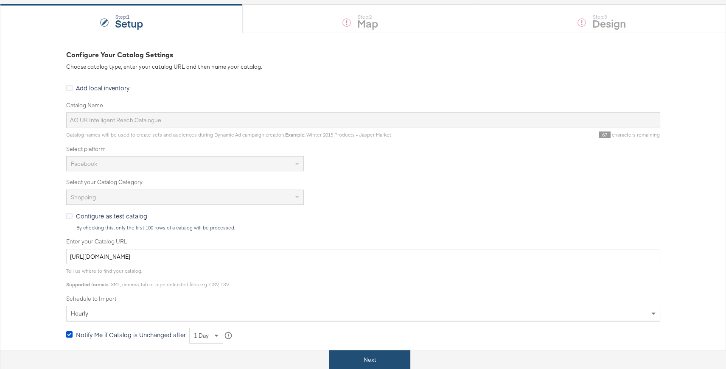
click at [365, 360] on button "Next" at bounding box center [369, 360] width 81 height 19
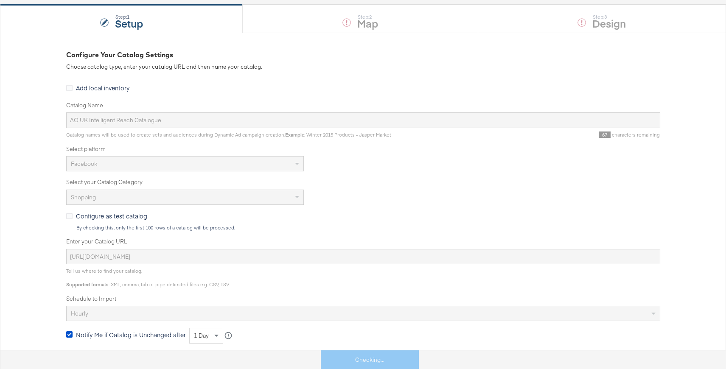
scroll to position [0, 0]
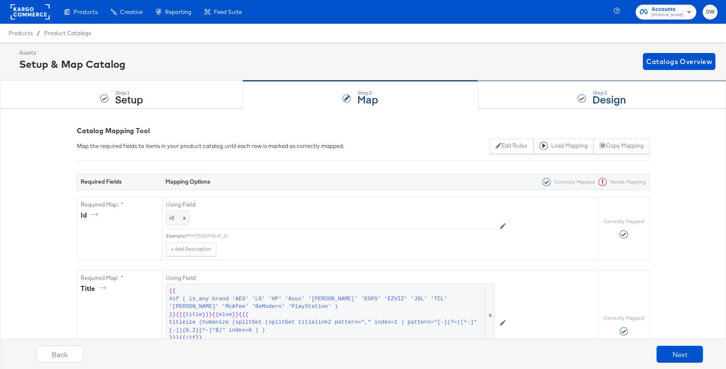
click at [543, 90] on div "Step: 3 Design" at bounding box center [602, 95] width 248 height 28
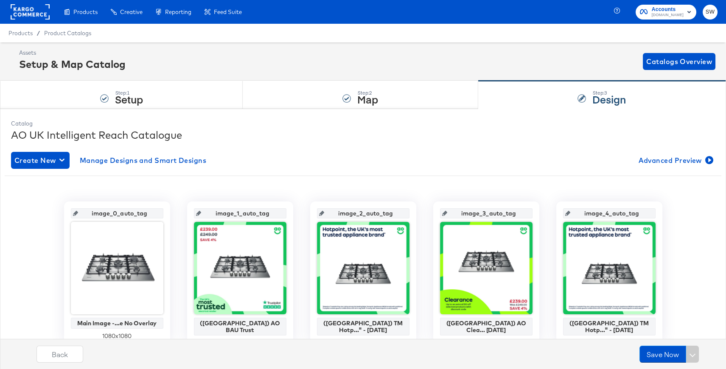
click at [37, 11] on rect at bounding box center [30, 11] width 39 height 15
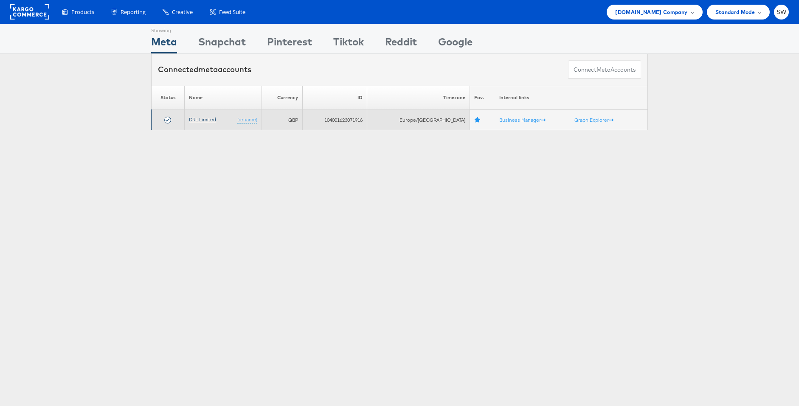
click at [203, 119] on link "DRL Limited" at bounding box center [202, 119] width 27 height 6
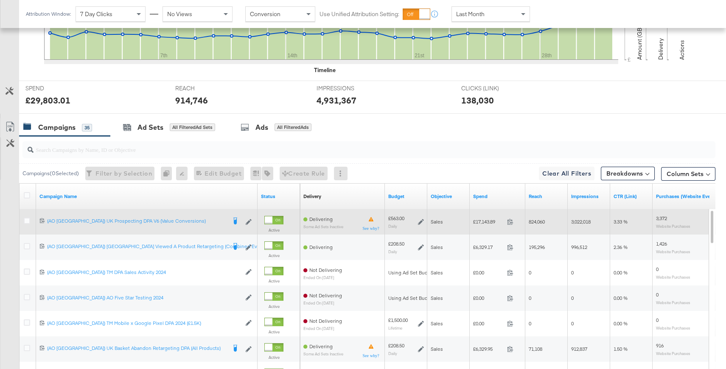
scroll to position [362, 0]
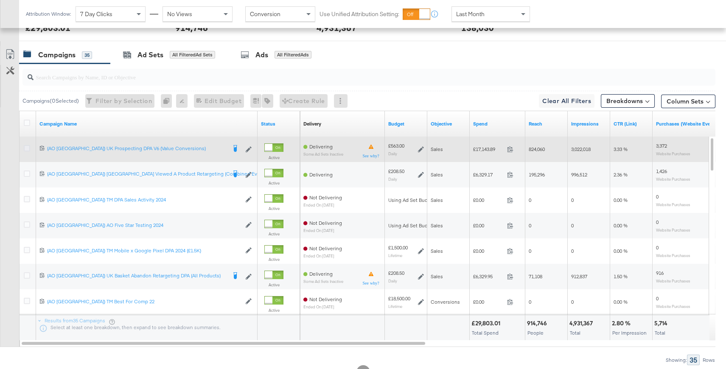
click at [25, 145] on icon at bounding box center [27, 148] width 6 height 6
click at [0, 0] on input "checkbox" at bounding box center [0, 0] width 0 height 0
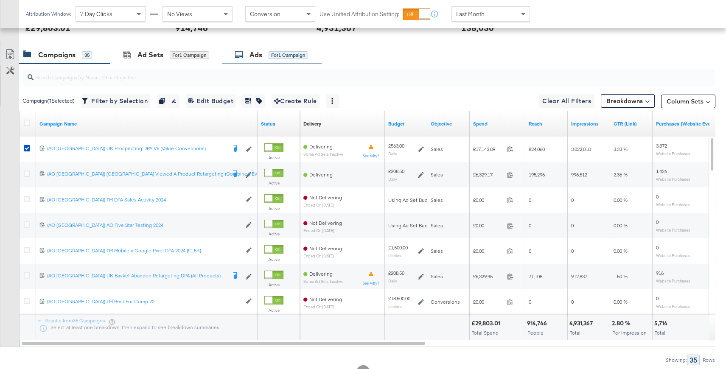
click at [261, 55] on div "Ads" at bounding box center [256, 55] width 13 height 10
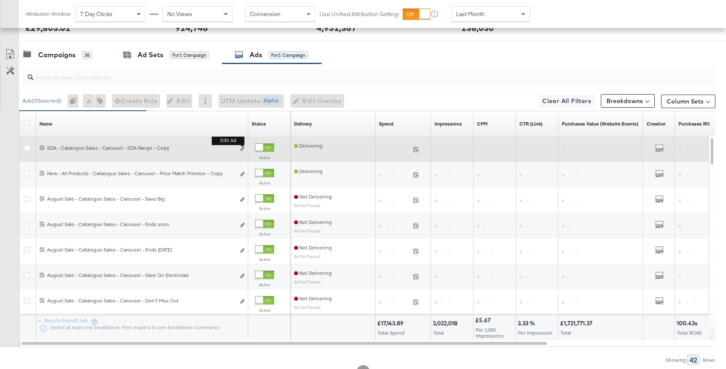
click at [243, 151] on button "Edit ad" at bounding box center [242, 149] width 5 height 9
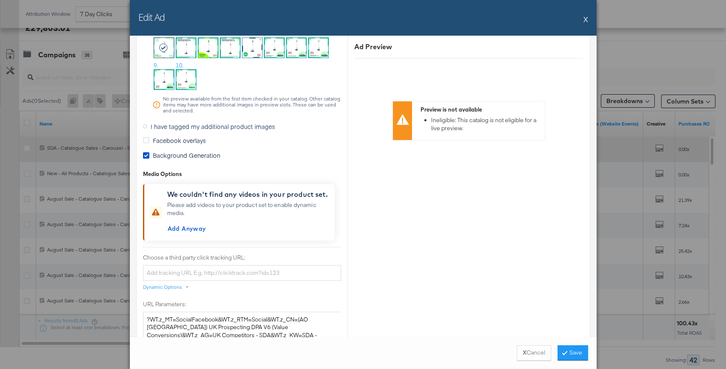
scroll to position [798, 0]
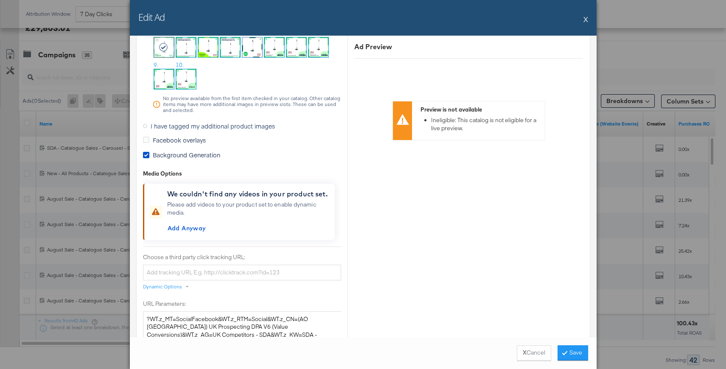
click at [160, 127] on span "I have tagged my additional product images" at bounding box center [213, 126] width 124 height 8
click at [0, 0] on input "I have tagged my additional product images" at bounding box center [0, 0] width 0 height 0
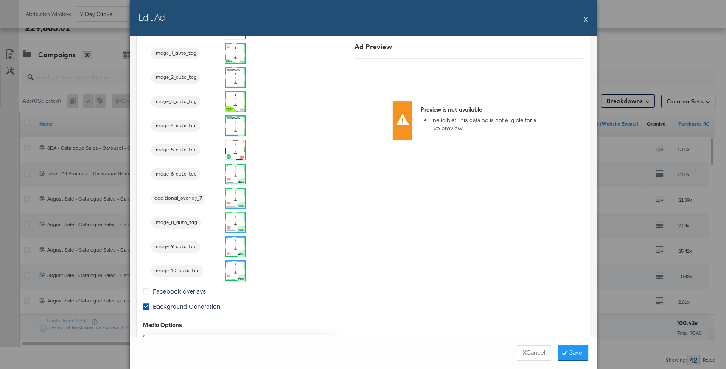
scroll to position [842, 0]
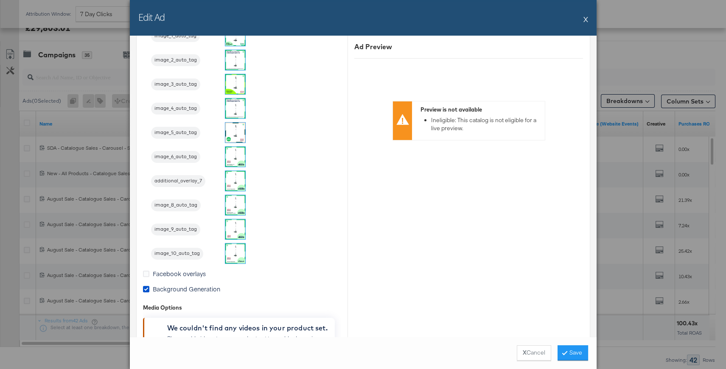
click at [584, 18] on button "X" at bounding box center [586, 19] width 5 height 17
